Goal: Task Accomplishment & Management: Manage account settings

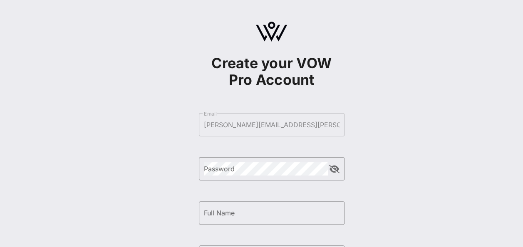
scroll to position [157, 0]
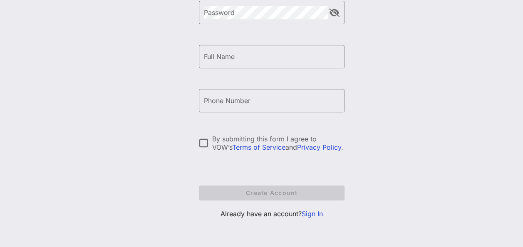
click at [307, 212] on link "Sign In" at bounding box center [312, 214] width 21 height 8
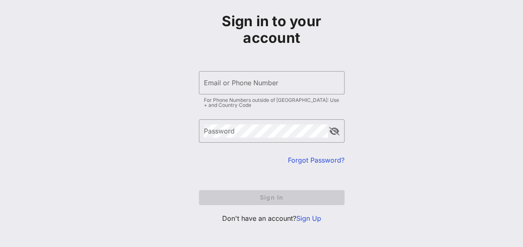
scroll to position [43, 0]
click at [253, 84] on input "Email or Phone Number" at bounding box center [272, 81] width 136 height 13
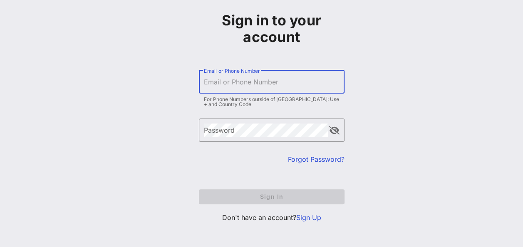
type input "[PERSON_NAME][EMAIL_ADDRESS][PERSON_NAME][DOMAIN_NAME]"
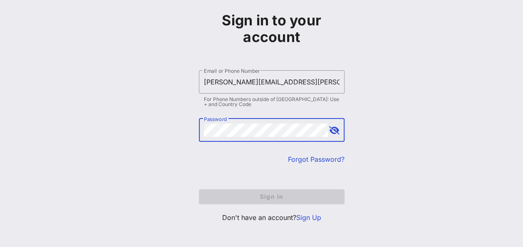
click at [324, 158] on link "Forgot Password?" at bounding box center [316, 159] width 57 height 8
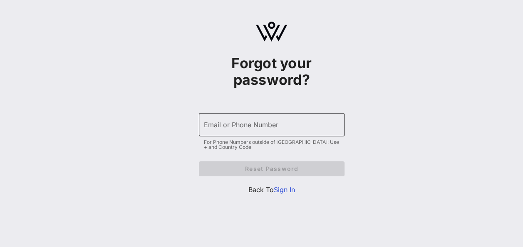
click at [291, 121] on input "Email or Phone Number" at bounding box center [272, 124] width 136 height 13
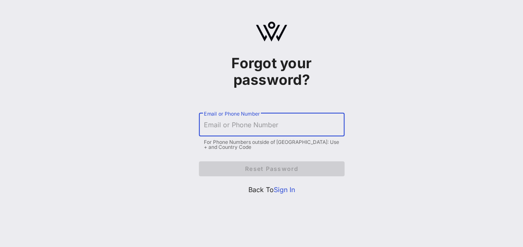
type input "[PERSON_NAME][EMAIL_ADDRESS][PERSON_NAME][DOMAIN_NAME]"
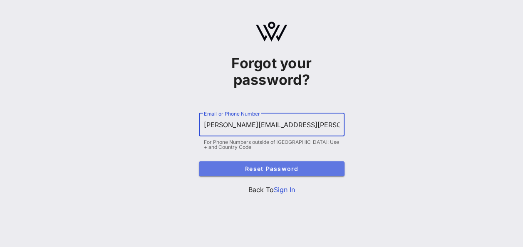
click at [269, 167] on span "Reset Password" at bounding box center [272, 168] width 132 height 7
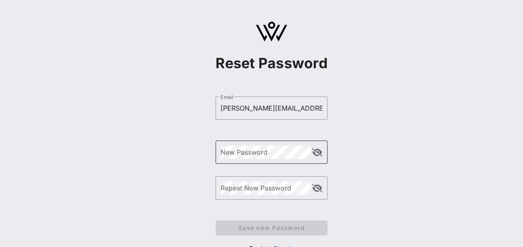
click at [270, 162] on div "New Password" at bounding box center [266, 152] width 90 height 23
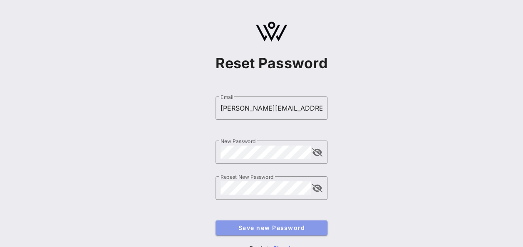
click at [269, 232] on button "Save new Password" at bounding box center [272, 228] width 112 height 15
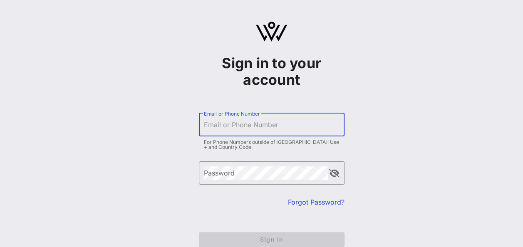
click at [297, 122] on input "Email or Phone Number" at bounding box center [272, 124] width 136 height 13
type input "[PERSON_NAME][EMAIL_ADDRESS][PERSON_NAME][DOMAIN_NAME]"
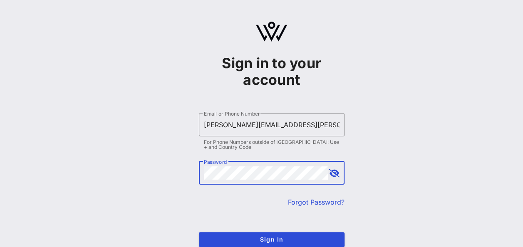
click at [199, 232] on button "Sign In" at bounding box center [272, 239] width 146 height 15
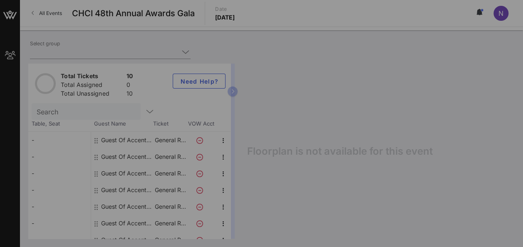
type input "Accenture (Accenture) [[PERSON_NAME], [PERSON_NAME][EMAIL_ADDRESS][PERSON_NAME]…"
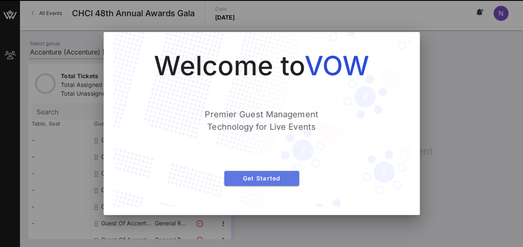
click at [278, 177] on span "Get Started" at bounding box center [262, 178] width 62 height 7
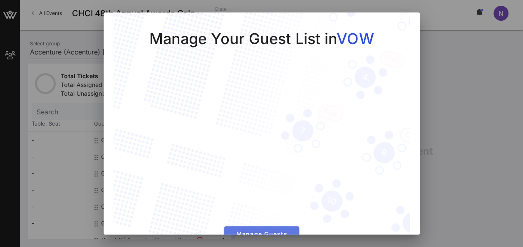
click at [269, 227] on button "Manage Guests" at bounding box center [261, 234] width 75 height 15
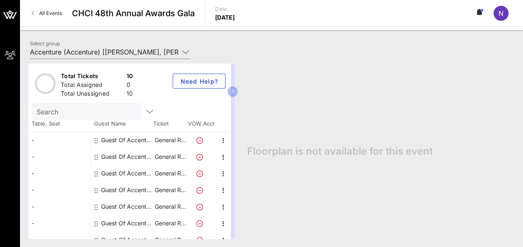
scroll to position [32, 0]
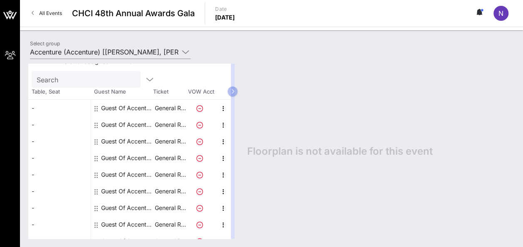
click at [131, 106] on div "Guest Of Accenture" at bounding box center [127, 108] width 52 height 17
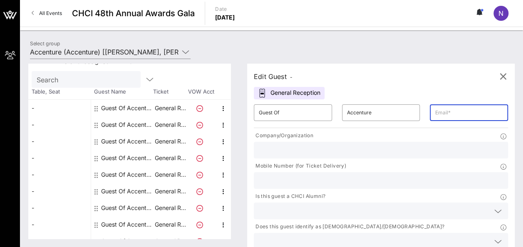
click at [435, 108] on input "text" at bounding box center [469, 112] width 68 height 13
type input "[PERSON_NAME][EMAIL_ADDRESS][PERSON_NAME][DOMAIN_NAME]"
type input "Accenture Govt. Affairs Advocacy Manager"
type input "2027931776"
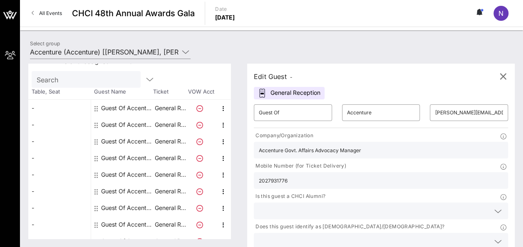
scroll to position [0, 25]
drag, startPoint x: 290, startPoint y: 151, endPoint x: 373, endPoint y: 153, distance: 83.3
click at [373, 153] on div "Company/Organization Accenture Govt. Affairs Advocacy Manager Mobile Number (fo…" at bounding box center [381, 192] width 264 height 125
type input "Accenture"
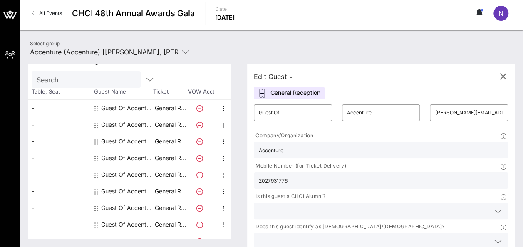
click at [495, 237] on icon at bounding box center [498, 242] width 7 height 10
click at [394, 217] on div "No" at bounding box center [400, 216] width 87 height 17
click at [286, 110] on input "Guest Of" at bounding box center [293, 112] width 68 height 13
drag, startPoint x: 286, startPoint y: 110, endPoint x: 222, endPoint y: 102, distance: 64.7
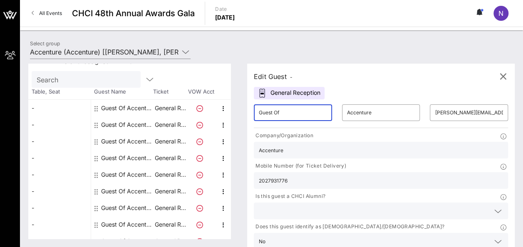
click at [222, 102] on div "Total Tickets 10 Total Assigned 0 Total Unassigned 10 Need Help? Search Table, …" at bounding box center [271, 151] width 487 height 175
type input "Noelle"
click at [357, 112] on input "Accenture" at bounding box center [381, 112] width 68 height 13
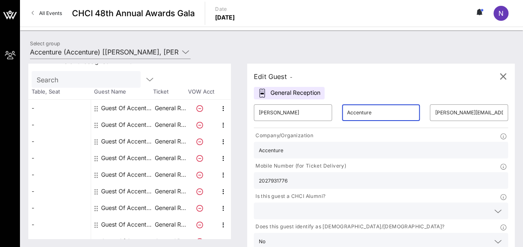
drag, startPoint x: 357, startPoint y: 112, endPoint x: 284, endPoint y: 92, distance: 75.6
click at [284, 92] on div "Edit Guest - General Reception ​ Noelle ​ Accenture ​ noelle.jones@accenture.co…" at bounding box center [381, 173] width 268 height 218
type input "Jones"
click at [493, 207] on div at bounding box center [498, 212] width 10 height 10
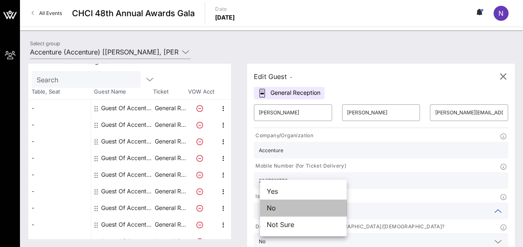
click at [311, 207] on div "No" at bounding box center [303, 208] width 87 height 17
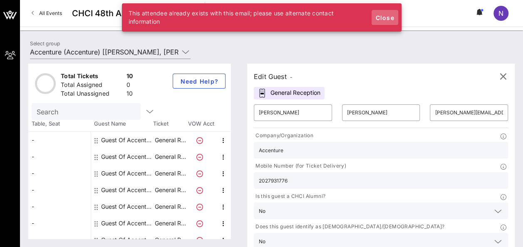
click at [386, 16] on span "Close" at bounding box center [385, 17] width 20 height 7
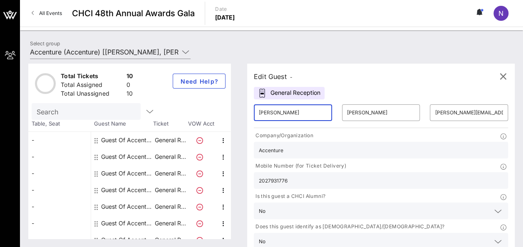
click at [290, 112] on input "Noelle" at bounding box center [293, 112] width 68 height 13
type input "Nicole"
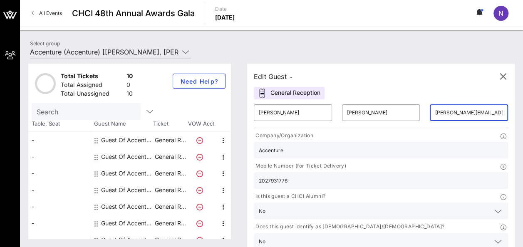
click at [435, 115] on input "[PERSON_NAME][EMAIL_ADDRESS][PERSON_NAME][DOMAIN_NAME]" at bounding box center [469, 112] width 68 height 13
drag, startPoint x: 394, startPoint y: 113, endPoint x: 482, endPoint y: 119, distance: 87.6
click at [482, 119] on div "​ Nicole ​ Jones ​ noelle.jones@accenture.com Company/Organization Accenture Mo…" at bounding box center [381, 190] width 264 height 180
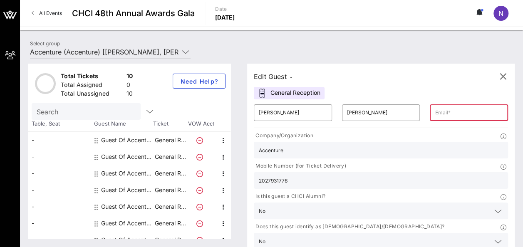
paste input "571) 405-0605"
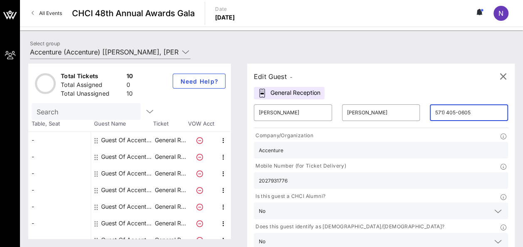
type input "571) 405-0605"
drag, startPoint x: 404, startPoint y: 157, endPoint x: 348, endPoint y: 161, distance: 56.3
click at [348, 161] on div "Company/Organization Accenture Mobile Number (for Ticket Delivery) 2027931776 I…" at bounding box center [381, 192] width 264 height 125
paste input "571) 405-0605"
click at [372, 175] on input "571) 405-0605" at bounding box center [381, 180] width 244 height 11
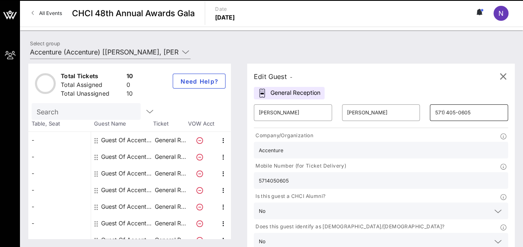
type input "5714050605"
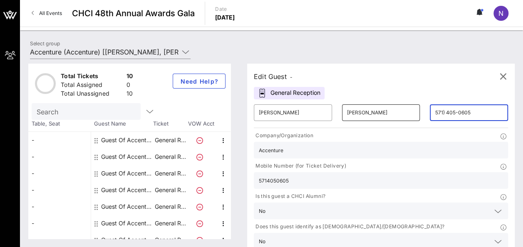
drag, startPoint x: 431, startPoint y: 112, endPoint x: 361, endPoint y: 111, distance: 70.8
click at [361, 111] on div "​ Nicole ​ Jones ​ 571) 405-0605" at bounding box center [381, 113] width 264 height 27
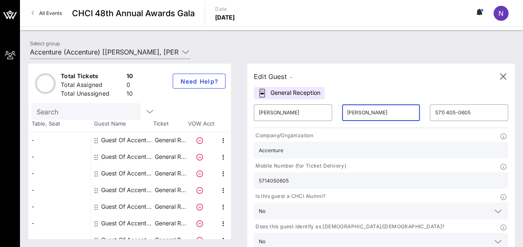
type input "Jones"
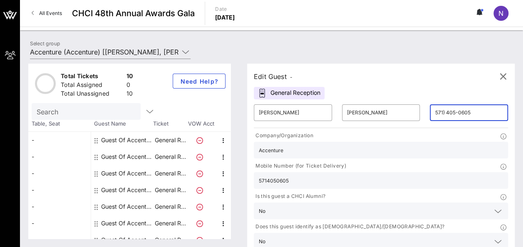
drag, startPoint x: 435, startPoint y: 113, endPoint x: 373, endPoint y: 97, distance: 63.5
click at [373, 97] on div "Edit Guest - General Reception ​ Nicole ​ Jones ​ 571) 405-0605 Company/Organiz…" at bounding box center [381, 173] width 268 height 218
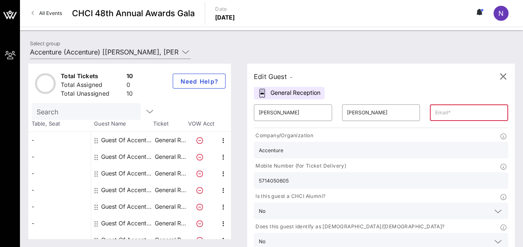
paste input "nicole.r.jones@afs.com"
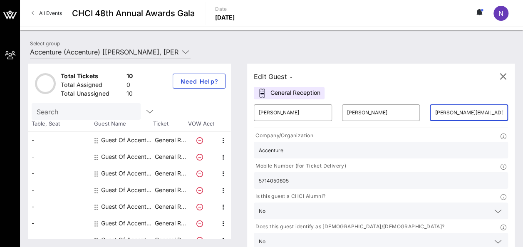
scroll to position [0, 10]
type input "nicole.r.jones@afs.com"
click at [495, 237] on icon at bounding box center [498, 242] width 7 height 10
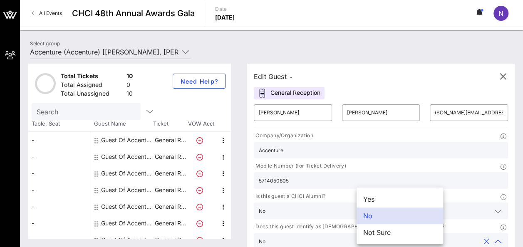
scroll to position [0, 0]
click at [396, 197] on div "Yes" at bounding box center [400, 199] width 87 height 17
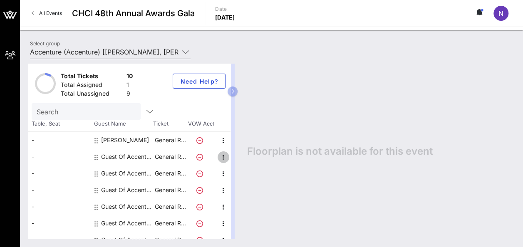
click at [224, 155] on icon "button" at bounding box center [224, 157] width 10 height 10
click at [238, 158] on div "Edit" at bounding box center [244, 159] width 17 height 7
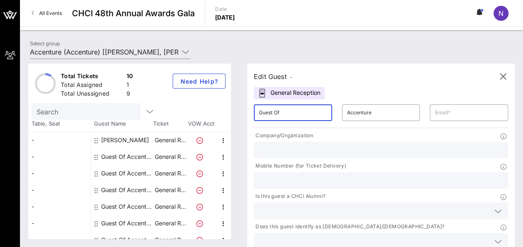
drag, startPoint x: 291, startPoint y: 115, endPoint x: 210, endPoint y: 91, distance: 84.1
click at [210, 91] on div "Total Tickets 10 Total Assigned 1 Total Unassigned 9 Need Help? Search Table, S…" at bounding box center [271, 151] width 487 height 175
drag, startPoint x: 311, startPoint y: 112, endPoint x: 281, endPoint y: 110, distance: 30.8
click at [281, 110] on div "​ Jamie Maldonado" at bounding box center [293, 113] width 78 height 17
drag, startPoint x: 309, startPoint y: 114, endPoint x: 281, endPoint y: 109, distance: 29.2
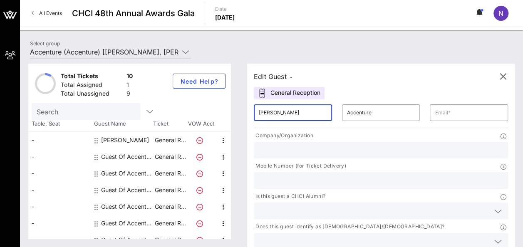
click at [281, 109] on input "Jamie Maldonado" at bounding box center [293, 112] width 68 height 13
drag, startPoint x: 287, startPoint y: 110, endPoint x: 274, endPoint y: 110, distance: 12.9
click at [274, 110] on input "Jamie Maldonado" at bounding box center [293, 112] width 68 height 13
drag, startPoint x: 312, startPoint y: 114, endPoint x: 231, endPoint y: 87, distance: 85.6
click at [231, 87] on div "Total Tickets 10 Total Assigned 1 Total Unassigned 9 Need Help? Search Table, S…" at bounding box center [271, 151] width 487 height 175
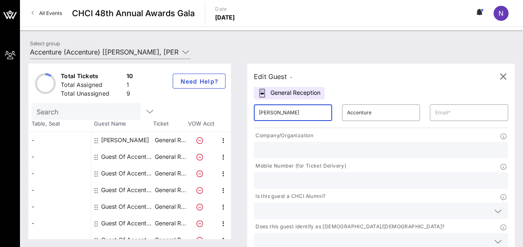
drag, startPoint x: 307, startPoint y: 113, endPoint x: 250, endPoint y: 109, distance: 57.6
click at [250, 109] on div "Edit Guest - General Reception ​ Jamie Maldonado ​ Accenture ​ Company/Organiza…" at bounding box center [377, 151] width 276 height 175
type input "Viveca"
click at [347, 112] on input "Accenture" at bounding box center [381, 112] width 68 height 13
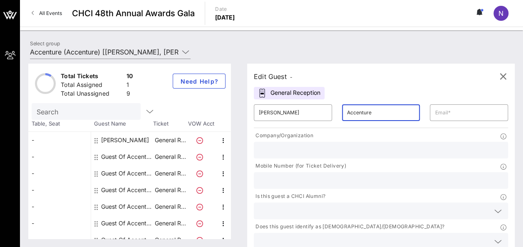
drag, startPoint x: 359, startPoint y: 113, endPoint x: 276, endPoint y: 100, distance: 83.9
click at [276, 100] on div "​ Viveca ​ Accenture ​" at bounding box center [381, 113] width 264 height 27
type input "Pavon-Harr"
type input "viveca.pavon-harr@accenture.com"
click at [325, 149] on input "text" at bounding box center [381, 150] width 244 height 11
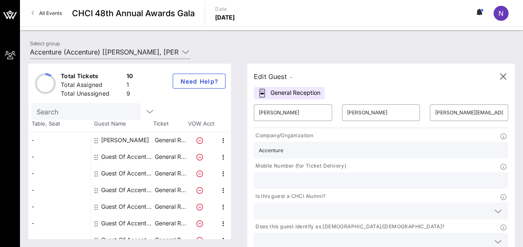
type input "Accenture"
click at [492, 207] on div at bounding box center [498, 212] width 12 height 10
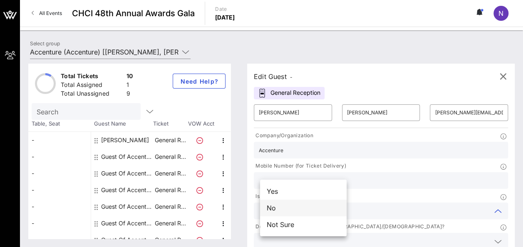
click at [312, 207] on div "No" at bounding box center [303, 208] width 87 height 17
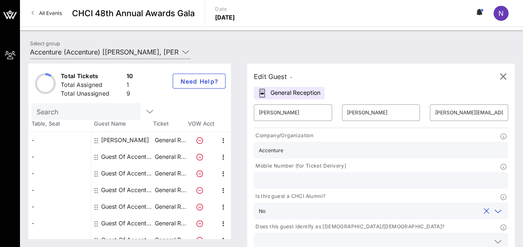
click at [495, 237] on icon at bounding box center [498, 242] width 7 height 10
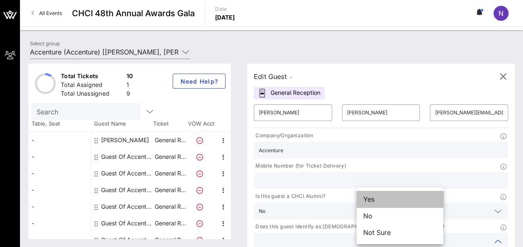
click at [407, 201] on div "Yes" at bounding box center [400, 199] width 87 height 17
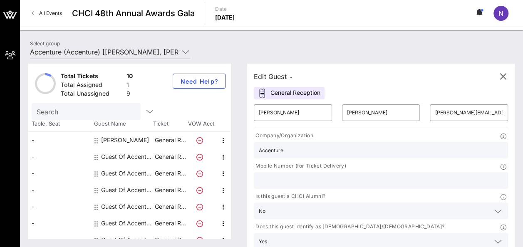
click at [398, 175] on input "text" at bounding box center [381, 180] width 244 height 11
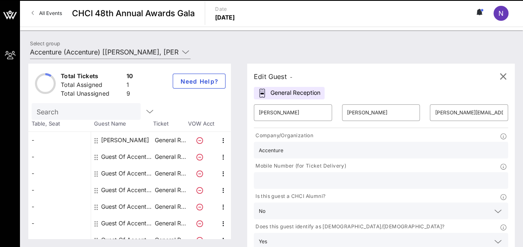
drag, startPoint x: 472, startPoint y: 174, endPoint x: 471, endPoint y: 207, distance: 33.4
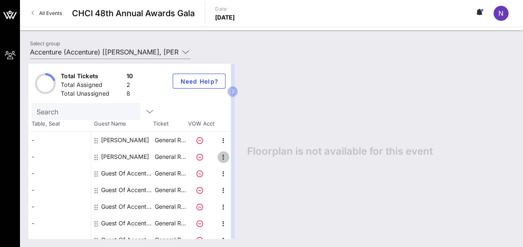
click at [222, 155] on icon "button" at bounding box center [224, 157] width 10 height 10
click at [227, 176] on icon "button" at bounding box center [224, 174] width 10 height 10
click at [237, 175] on div "Edit" at bounding box center [244, 176] width 17 height 7
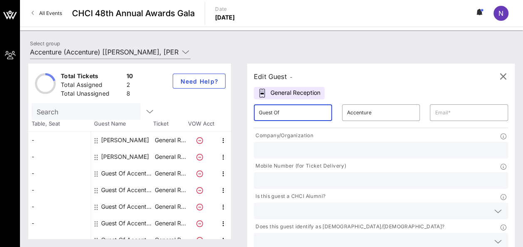
drag, startPoint x: 286, startPoint y: 115, endPoint x: 243, endPoint y: 107, distance: 44.5
click at [243, 107] on div "Total Tickets 10 Total Assigned 2 Total Unassigned 8 Need Help? Search Table, S…" at bounding box center [271, 151] width 487 height 175
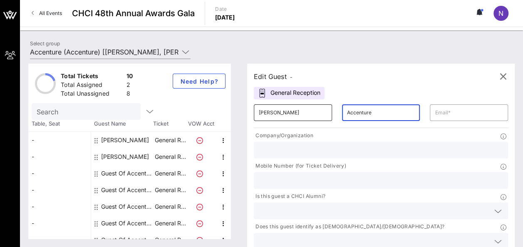
drag, startPoint x: 360, startPoint y: 113, endPoint x: 275, endPoint y: 105, distance: 84.9
click at [275, 105] on div "​ Ihita ​ Accenture ​" at bounding box center [381, 113] width 264 height 27
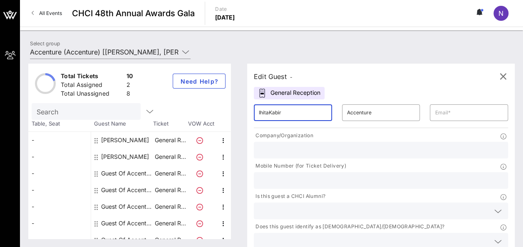
drag, startPoint x: 297, startPoint y: 115, endPoint x: 276, endPoint y: 115, distance: 21.2
click at [276, 115] on input "IhitaKabir" at bounding box center [293, 112] width 68 height 13
type input "Ihita"
click at [352, 113] on input "Accenture" at bounding box center [381, 112] width 68 height 13
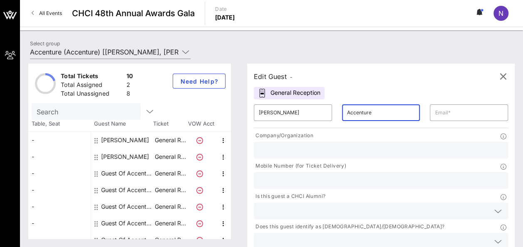
click at [352, 113] on input "Accenture" at bounding box center [381, 112] width 68 height 13
drag, startPoint x: 357, startPoint y: 111, endPoint x: 284, endPoint y: 102, distance: 73.8
click at [284, 102] on div "​ Ihita ​ Accenture ​" at bounding box center [381, 113] width 264 height 27
type input "Kabir"
click at [279, 155] on div at bounding box center [381, 150] width 244 height 17
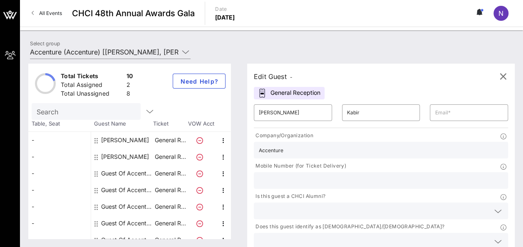
type input "Accenture"
click at [495, 207] on icon at bounding box center [498, 212] width 7 height 10
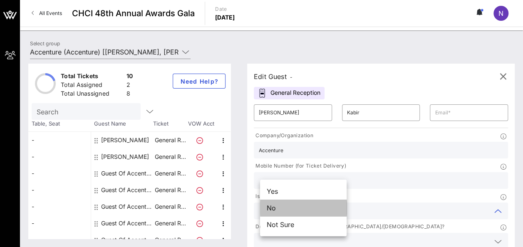
click at [309, 210] on div "No" at bounding box center [303, 208] width 87 height 17
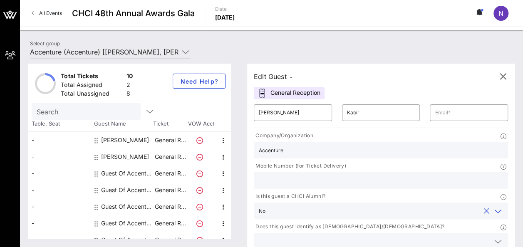
click at [495, 237] on icon at bounding box center [498, 242] width 7 height 10
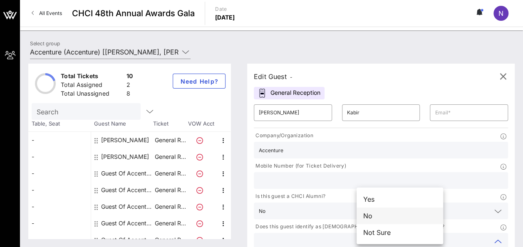
click at [389, 219] on div "No" at bounding box center [400, 216] width 87 height 17
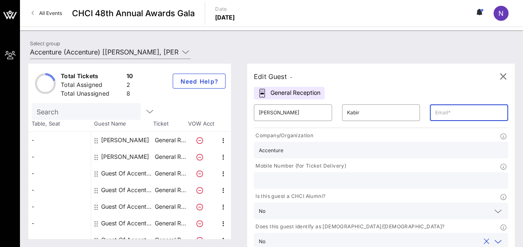
click at [435, 113] on input "text" at bounding box center [469, 112] width 68 height 13
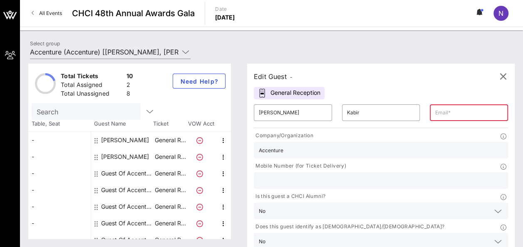
paste input "ihita.kabir@accenture.com"
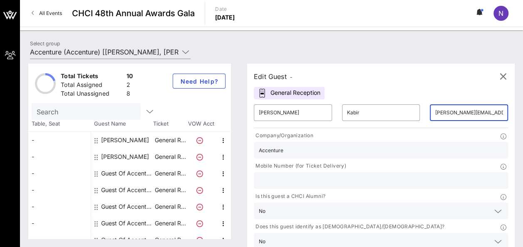
scroll to position [0, 18]
type input "ihita.kabir@accenture.com"
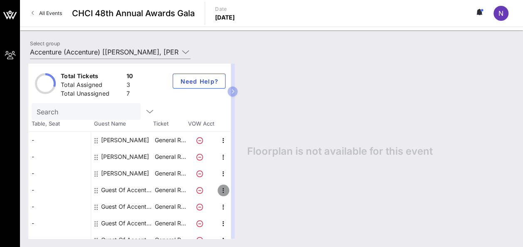
click at [222, 189] on icon "button" at bounding box center [224, 191] width 10 height 10
click at [236, 194] on div "Edit" at bounding box center [244, 192] width 17 height 7
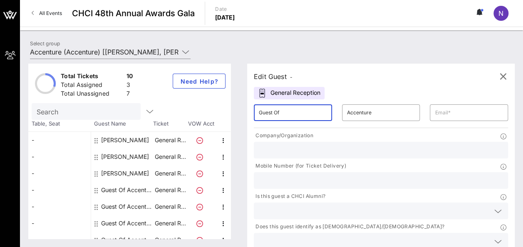
click at [291, 115] on input "Guest Of" at bounding box center [293, 112] width 68 height 13
drag, startPoint x: 291, startPoint y: 115, endPoint x: 232, endPoint y: 100, distance: 60.0
click at [232, 100] on div "Total Tickets 10 Total Assigned 3 Total Unassigned 7 Need Help? Search Table, S…" at bounding box center [271, 151] width 487 height 175
type input "Abraham"
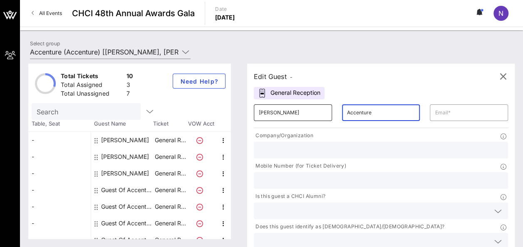
drag, startPoint x: 352, startPoint y: 114, endPoint x: 309, endPoint y: 107, distance: 43.8
click at [309, 107] on div "​ Abraham ​ Accenture ​" at bounding box center [381, 113] width 264 height 27
drag, startPoint x: 366, startPoint y: 112, endPoint x: 316, endPoint y: 110, distance: 50.9
click at [316, 110] on div "​ Abraham ​ Accenture ​" at bounding box center [381, 113] width 264 height 27
type input "Walker"
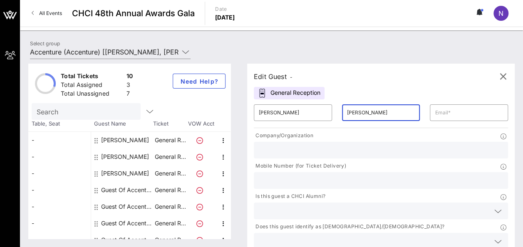
click at [425, 88] on div "Edit Guest - General Reception ​ Abraham ​ Walker ​ Company/Organization Mobile…" at bounding box center [381, 173] width 268 height 218
click at [318, 153] on input "text" at bounding box center [381, 150] width 244 height 11
type input "Accenture"
click at [495, 207] on icon at bounding box center [498, 212] width 7 height 10
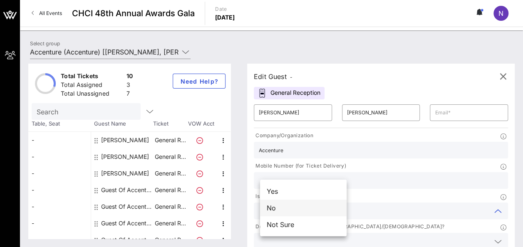
click at [318, 212] on div "No" at bounding box center [303, 208] width 87 height 17
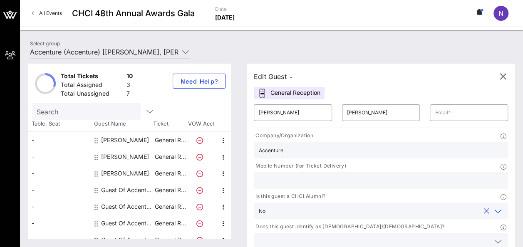
click at [495, 237] on icon at bounding box center [498, 242] width 7 height 10
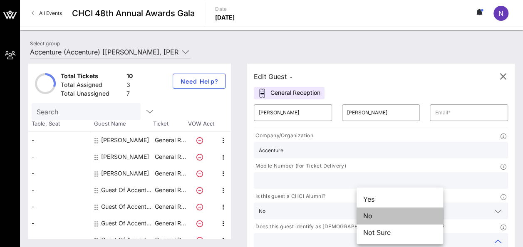
click at [415, 214] on div "No" at bounding box center [400, 216] width 87 height 17
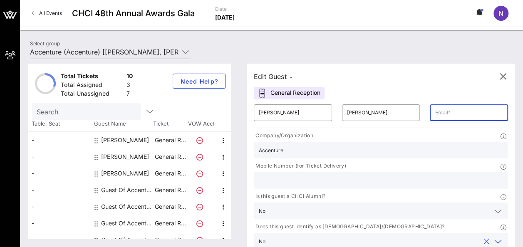
click at [435, 112] on input "text" at bounding box center [469, 112] width 68 height 13
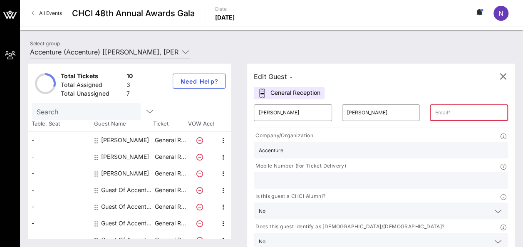
paste input "abraham.g.walker@accenture.com"
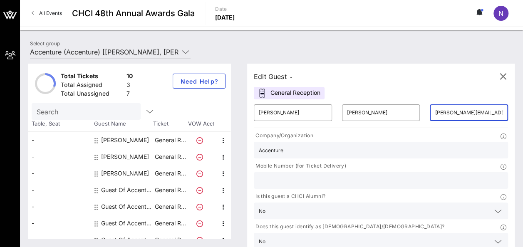
scroll to position [0, 37]
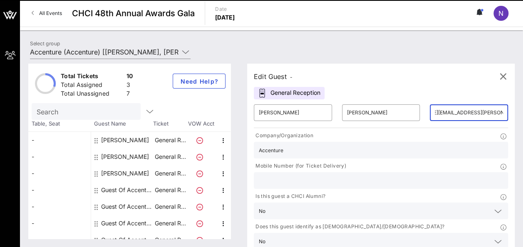
type input "abraham.g.walker@accenture.com"
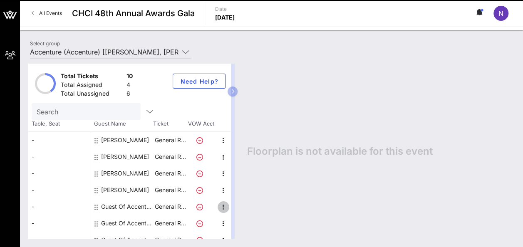
click at [220, 202] on icon "button" at bounding box center [224, 207] width 10 height 10
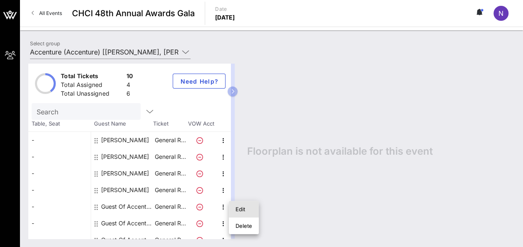
click at [237, 209] on div "Edit" at bounding box center [244, 209] width 17 height 7
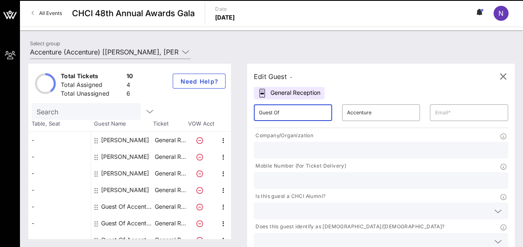
drag, startPoint x: 301, startPoint y: 112, endPoint x: 202, endPoint y: 103, distance: 99.5
click at [202, 103] on div "Total Tickets 10 Total Assigned 4 Total Unassigned 6 Need Help? Search Table, S…" at bounding box center [271, 151] width 487 height 175
type input "Daniel"
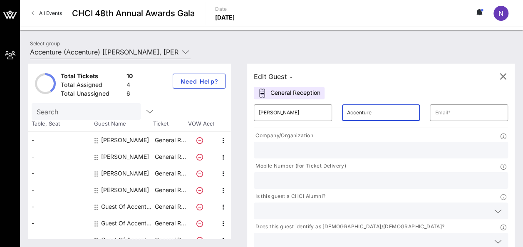
click at [361, 112] on input "Accenture" at bounding box center [381, 112] width 68 height 13
drag, startPoint x: 362, startPoint y: 114, endPoint x: 286, endPoint y: 93, distance: 79.1
click at [286, 93] on div "Edit Guest - General Reception ​ Daniel ​ Accenture ​ Company/Organization Mobi…" at bounding box center [381, 173] width 268 height 218
type input "Gomez"
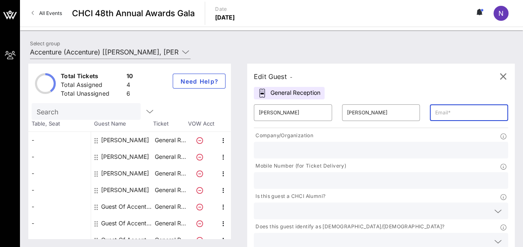
click at [435, 112] on input "text" at bounding box center [469, 112] width 68 height 13
paste input "l.o.ordonez-gamero@accenture.com"
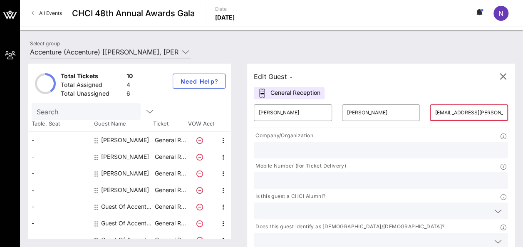
scroll to position [0, 42]
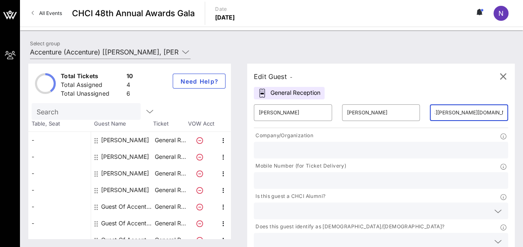
type input "l.o.ordonez-gamero@accenture.com"
click at [326, 149] on input "text" at bounding box center [381, 150] width 244 height 11
type input "Accenture"
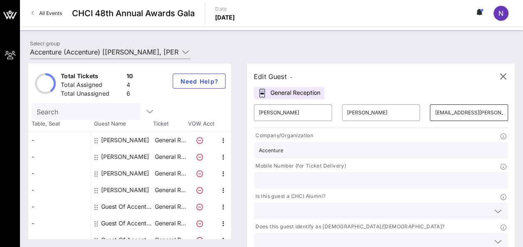
drag, startPoint x: 392, startPoint y: 114, endPoint x: 411, endPoint y: 117, distance: 19.5
click at [430, 117] on div "​ l.o.ordonez-gamero@accenture.com" at bounding box center [469, 113] width 78 height 17
drag, startPoint x: 438, startPoint y: 111, endPoint x: 347, endPoint y: 96, distance: 92.4
click at [347, 96] on div "Edit Guest - General Reception ​ Daniel ​ Gomez ​ l.o.ordonez-gamero@accenture.…" at bounding box center [381, 173] width 268 height 218
paste input "daniel.l.gomez@accenture.com"
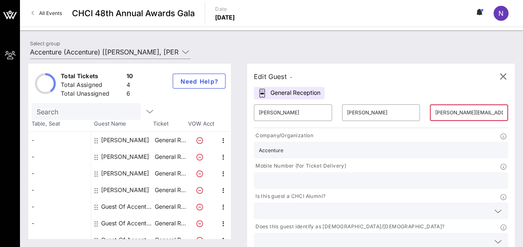
scroll to position [0, 30]
type input "daniel.l.gomez@accenture.com"
click at [495, 237] on icon at bounding box center [498, 242] width 7 height 10
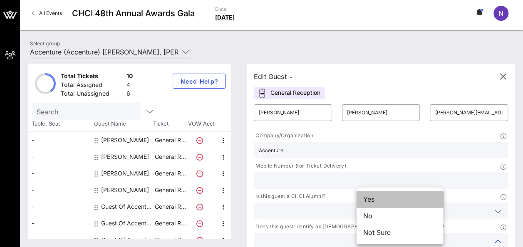
click at [408, 199] on div "Yes" at bounding box center [400, 199] width 87 height 17
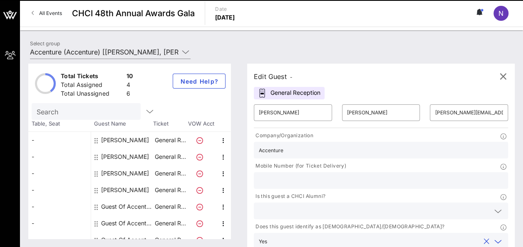
click at [495, 207] on icon at bounding box center [498, 212] width 7 height 10
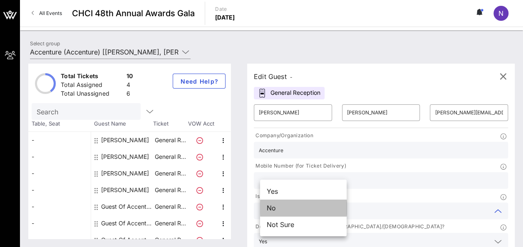
click at [307, 208] on div "No" at bounding box center [303, 208] width 87 height 17
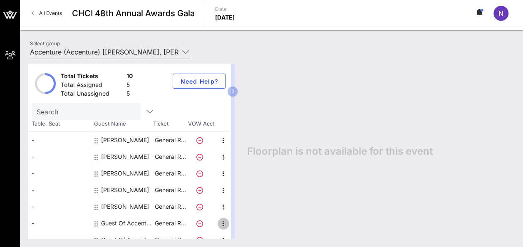
click at [222, 219] on icon "button" at bounding box center [224, 224] width 10 height 10
click at [245, 212] on div "Edit" at bounding box center [244, 217] width 17 height 13
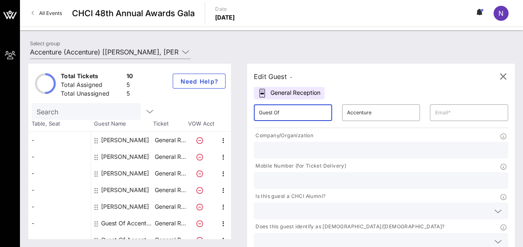
drag, startPoint x: 293, startPoint y: 110, endPoint x: 237, endPoint y: 104, distance: 56.1
click at [237, 104] on div "Total Tickets 10 Total Assigned 5 Total Unassigned 5 Need Help? Search Table, S…" at bounding box center [271, 151] width 487 height 175
type input "Jamie"
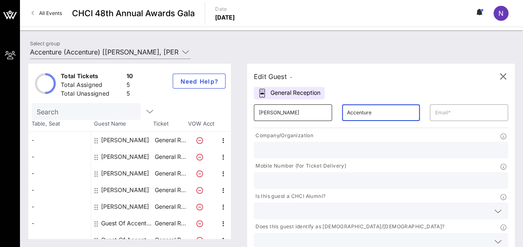
drag, startPoint x: 361, startPoint y: 111, endPoint x: 311, endPoint y: 106, distance: 50.7
click at [311, 106] on div "​ Jamie ​ Accenture ​" at bounding box center [381, 113] width 264 height 27
drag, startPoint x: 362, startPoint y: 113, endPoint x: 316, endPoint y: 112, distance: 45.8
click at [316, 112] on div "​ Jamie ​ Accenture ​" at bounding box center [381, 113] width 264 height 27
type input "Maldonado"
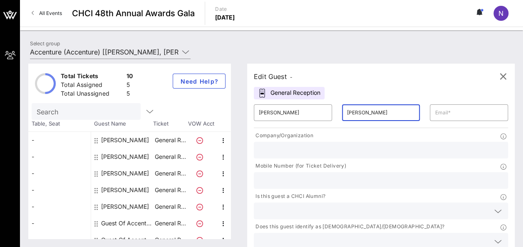
click at [318, 151] on input "text" at bounding box center [381, 150] width 244 height 11
type input "Accenture"
click at [386, 175] on input "text" at bounding box center [381, 180] width 244 height 11
click at [495, 207] on icon at bounding box center [498, 212] width 7 height 10
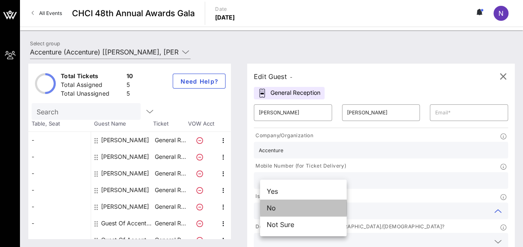
click at [314, 208] on div "No" at bounding box center [303, 208] width 87 height 17
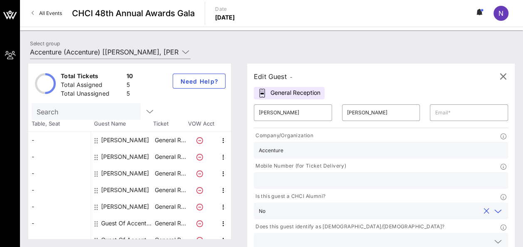
click at [403, 236] on input "text" at bounding box center [374, 241] width 231 height 11
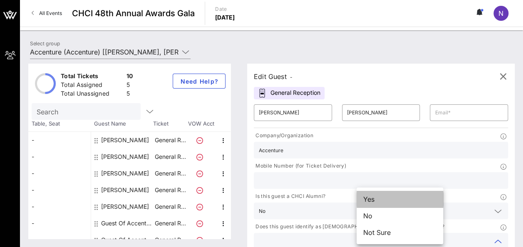
click at [386, 201] on div "Yes" at bounding box center [400, 199] width 87 height 17
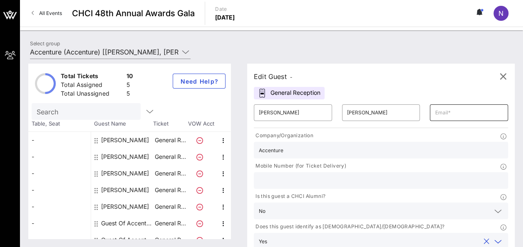
click at [435, 112] on input "text" at bounding box center [469, 112] width 68 height 13
paste input "jamie.maldonado@accenture.com"
type input "jamie.maldonado@accenture.com"
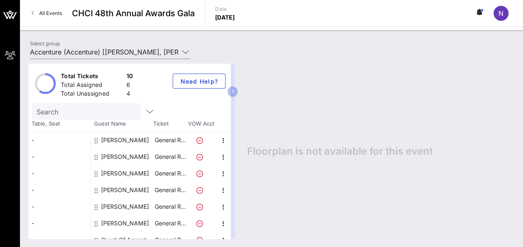
scroll to position [59, 0]
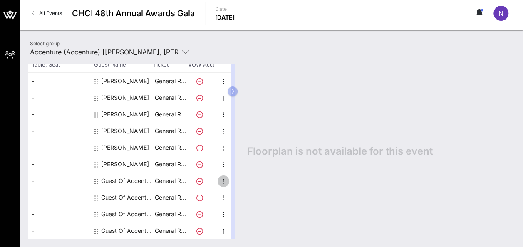
click at [223, 182] on icon "button" at bounding box center [224, 182] width 10 height 10
click at [241, 183] on div "Edit" at bounding box center [244, 183] width 17 height 7
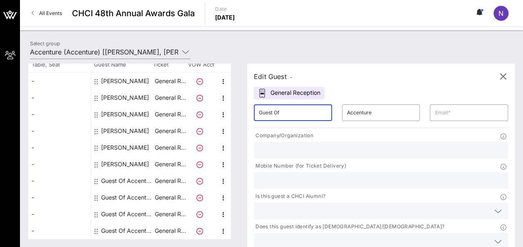
drag, startPoint x: 291, startPoint y: 113, endPoint x: 229, endPoint y: 101, distance: 62.8
click at [229, 101] on div "Total Tickets 10 Total Assigned 6 Total Unassigned 4 Need Help? Search Table, S…" at bounding box center [271, 151] width 487 height 175
type input "Lucia"
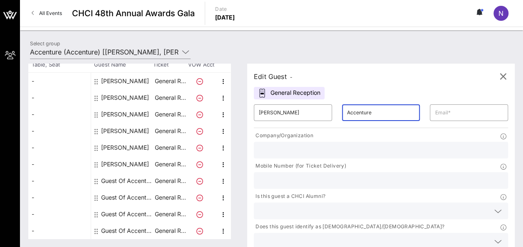
click at [360, 107] on input "Accenture" at bounding box center [381, 112] width 68 height 13
drag, startPoint x: 360, startPoint y: 107, endPoint x: 242, endPoint y: 82, distance: 120.5
click at [242, 82] on div "Total Tickets 10 Total Assigned 6 Total Unassigned 4 Need Help? Search Table, S…" at bounding box center [271, 151] width 487 height 175
type input "Ordonez-Gamero"
type input "Accenture"
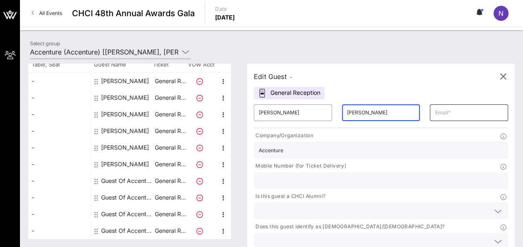
click at [435, 115] on input "text" at bounding box center [469, 112] width 68 height 13
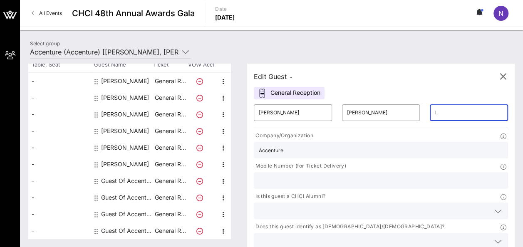
type input "l"
click at [495, 207] on icon at bounding box center [498, 212] width 7 height 10
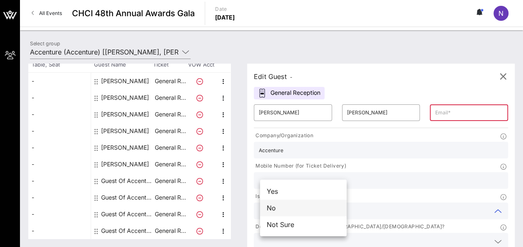
click at [317, 209] on div "No" at bounding box center [303, 208] width 87 height 17
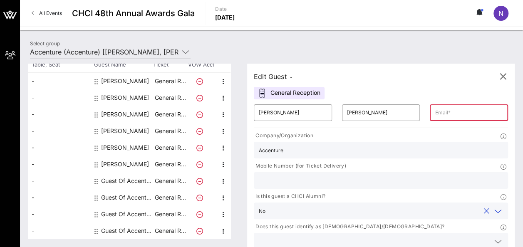
click at [495, 237] on icon at bounding box center [498, 242] width 7 height 10
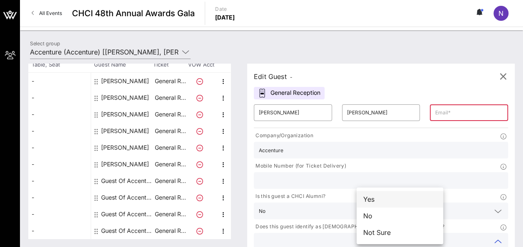
click at [404, 200] on div "Yes" at bounding box center [400, 199] width 87 height 17
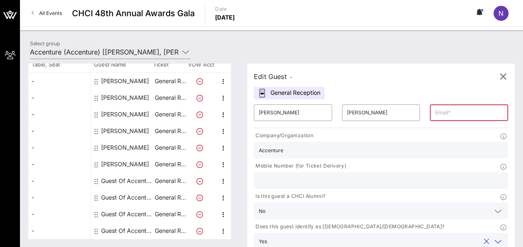
click at [435, 109] on input "text" at bounding box center [469, 112] width 68 height 13
paste input "l.o.ordonez-gamero@accenture.com"
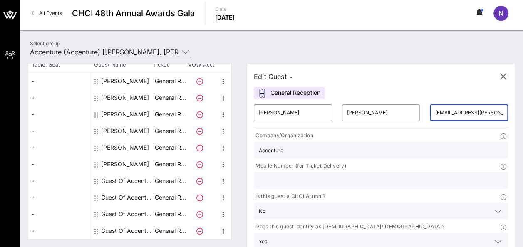
scroll to position [0, 42]
type input "l.o.ordonez-gamero@accenture.com"
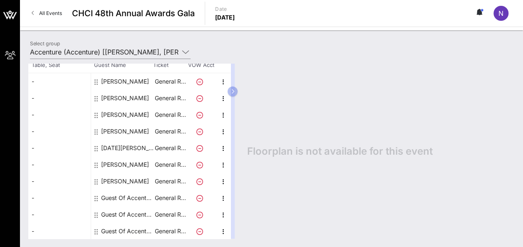
scroll to position [59, 0]
click at [222, 196] on icon "button" at bounding box center [224, 198] width 10 height 10
click at [241, 198] on div "Edit" at bounding box center [244, 200] width 17 height 7
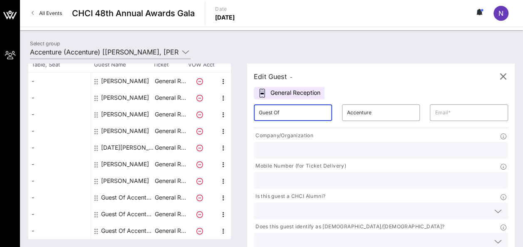
drag, startPoint x: 291, startPoint y: 115, endPoint x: 246, endPoint y: 109, distance: 45.4
click at [246, 109] on div "Edit Guest - General Reception ​ Guest Of ​ Accenture ​ Company/Organization Mo…" at bounding box center [377, 151] width 276 height 175
type input "Noelle"
type input "[PERSON_NAME][EMAIL_ADDRESS][PERSON_NAME][DOMAIN_NAME]"
type input "Accenture Govt. Affairs Advocacy Manager"
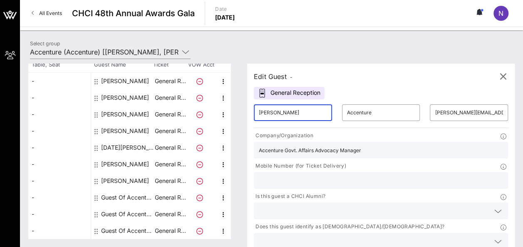
type input "2027931776"
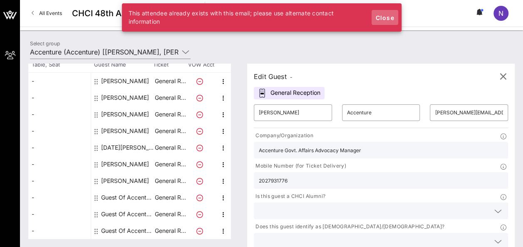
click at [389, 14] on span "Close" at bounding box center [385, 17] width 20 height 7
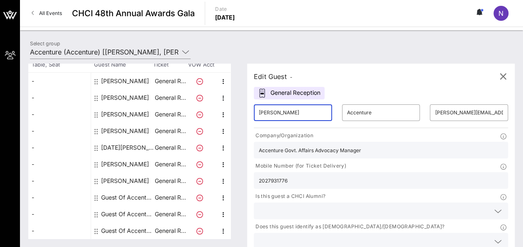
drag, startPoint x: 286, startPoint y: 116, endPoint x: 225, endPoint y: 107, distance: 60.9
click at [225, 107] on div "Total Tickets 10 Total Assigned 7 Total Unassigned 3 Need Help? Search Table, S…" at bounding box center [271, 151] width 487 height 175
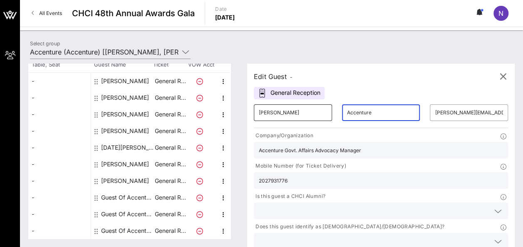
drag, startPoint x: 364, startPoint y: 112, endPoint x: 286, endPoint y: 113, distance: 78.3
click at [286, 113] on div "​ Marilyn ​ Accenture ​ noelle.jones@accenture.com" at bounding box center [381, 113] width 264 height 27
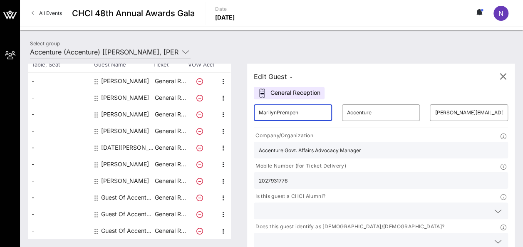
drag, startPoint x: 306, startPoint y: 113, endPoint x: 284, endPoint y: 111, distance: 22.2
click at [284, 111] on input "MarilynPrempeh" at bounding box center [293, 112] width 68 height 13
type input "Marilyn"
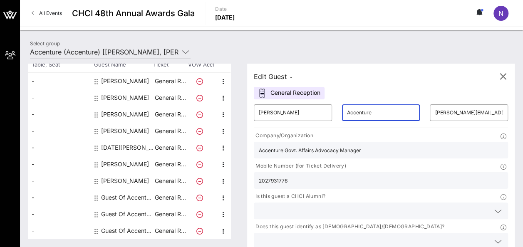
drag, startPoint x: 359, startPoint y: 115, endPoint x: 317, endPoint y: 107, distance: 42.3
click at [317, 107] on div "​ Marilyn ​ Accenture ​ noelle.jones@accenture.com" at bounding box center [381, 113] width 264 height 27
paste input "Prempeh"
type input "Prempeh"
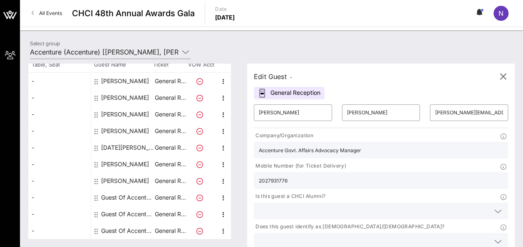
drag, startPoint x: 341, startPoint y: 149, endPoint x: 237, endPoint y: 147, distance: 103.7
click at [237, 147] on div "Total Tickets 10 Total Assigned 7 Total Unassigned 3 Need Help? Search Table, S…" at bounding box center [271, 151] width 487 height 175
type input "y"
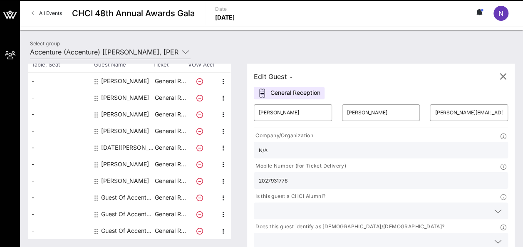
click at [493, 207] on div at bounding box center [498, 212] width 10 height 10
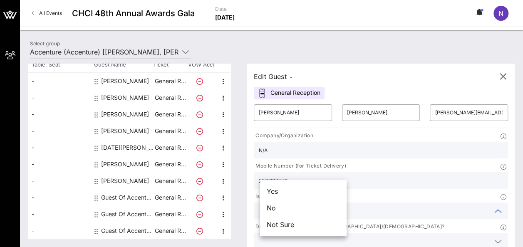
drag, startPoint x: 315, startPoint y: 209, endPoint x: 301, endPoint y: 207, distance: 14.5
click at [301, 207] on div "No" at bounding box center [303, 208] width 87 height 17
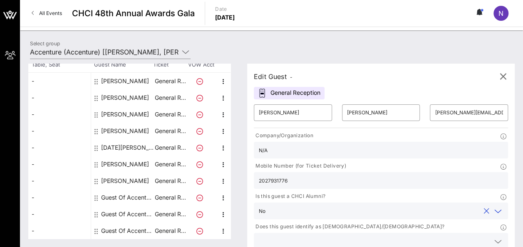
click at [495, 237] on icon at bounding box center [498, 242] width 7 height 10
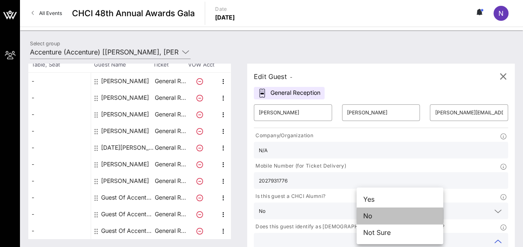
click at [389, 214] on div "No" at bounding box center [400, 216] width 87 height 17
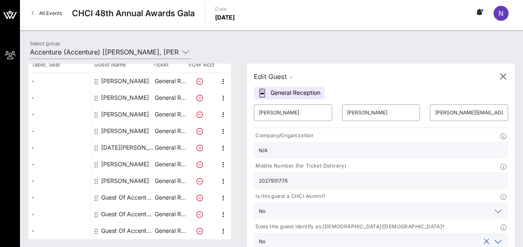
drag, startPoint x: 392, startPoint y: 160, endPoint x: 328, endPoint y: 158, distance: 64.2
click at [328, 158] on div "Company/Organization N/A Mobile Number (for Ticket Delivery) 2027931776 Is this…" at bounding box center [381, 192] width 264 height 125
type input "N/"
drag, startPoint x: 393, startPoint y: 112, endPoint x: 464, endPoint y: 119, distance: 71.2
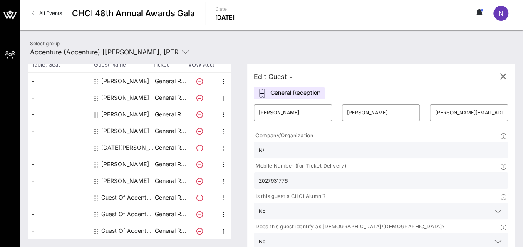
click at [464, 119] on div "​ Marilyn ​ Prempeh ​ noelle.jones@accenture.com Company/Organization N/ Mobile…" at bounding box center [381, 190] width 264 height 180
drag, startPoint x: 396, startPoint y: 112, endPoint x: 457, endPoint y: 115, distance: 61.3
click at [457, 115] on div "​ Marilyn ​ Prempeh ​ noelle.jones@accenture.com Company/Organization N/ Mobile…" at bounding box center [381, 190] width 264 height 180
type input "n"
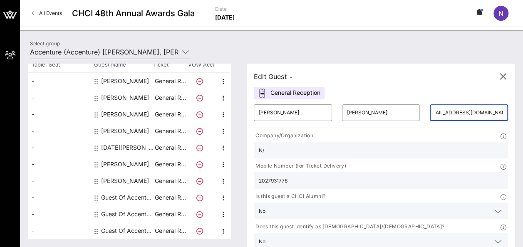
scroll to position [0, 0]
type input "marilynprempeh@gmail.com"
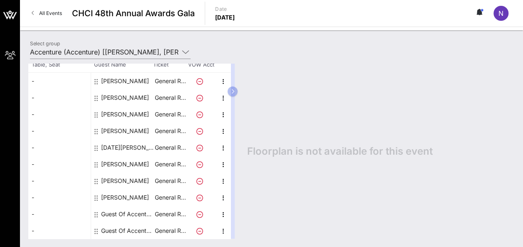
scroll to position [59, 0]
